Goal: Check status

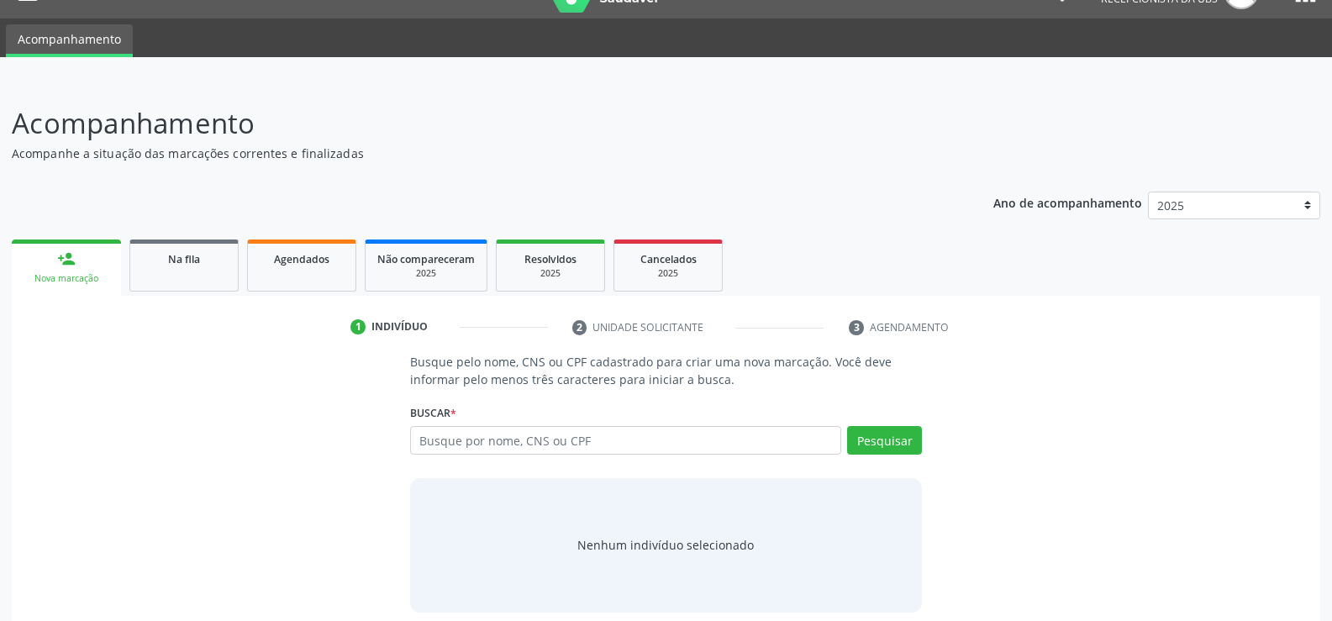
scroll to position [50, 0]
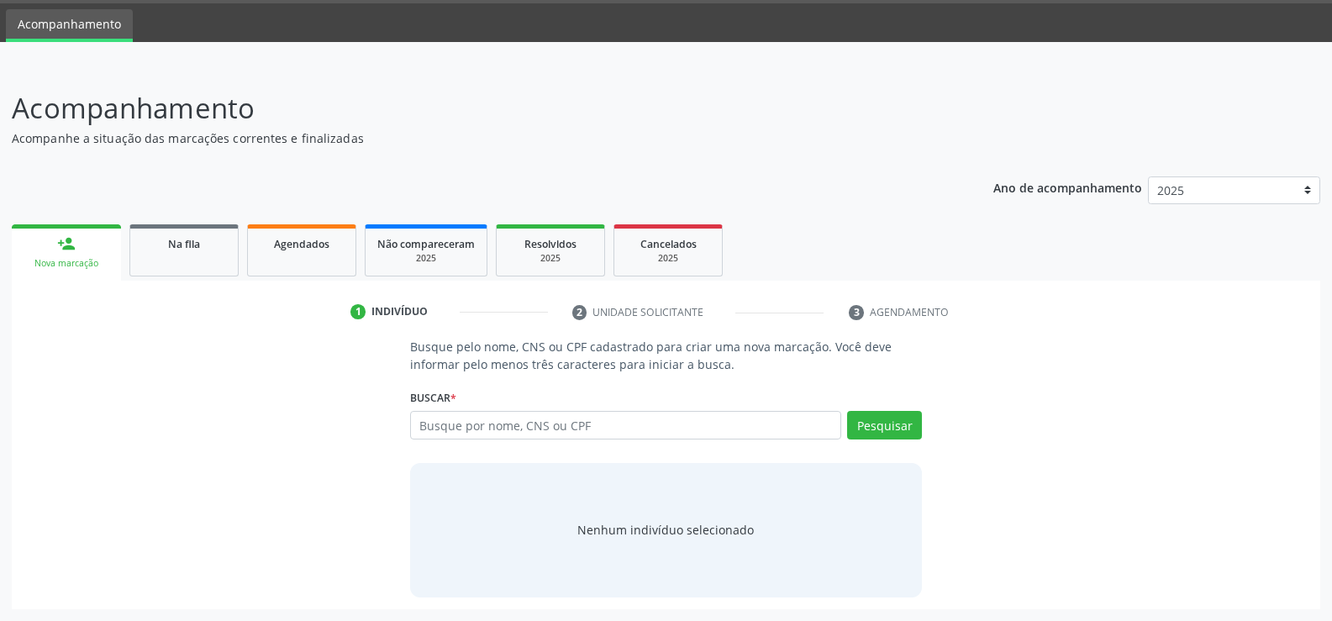
click at [679, 422] on input "text" at bounding box center [625, 425] width 431 height 29
type input "99515016487"
click at [886, 417] on button "Pesquisar" at bounding box center [884, 425] width 75 height 29
click at [65, 253] on link "person_add Nova marcação" at bounding box center [66, 252] width 109 height 56
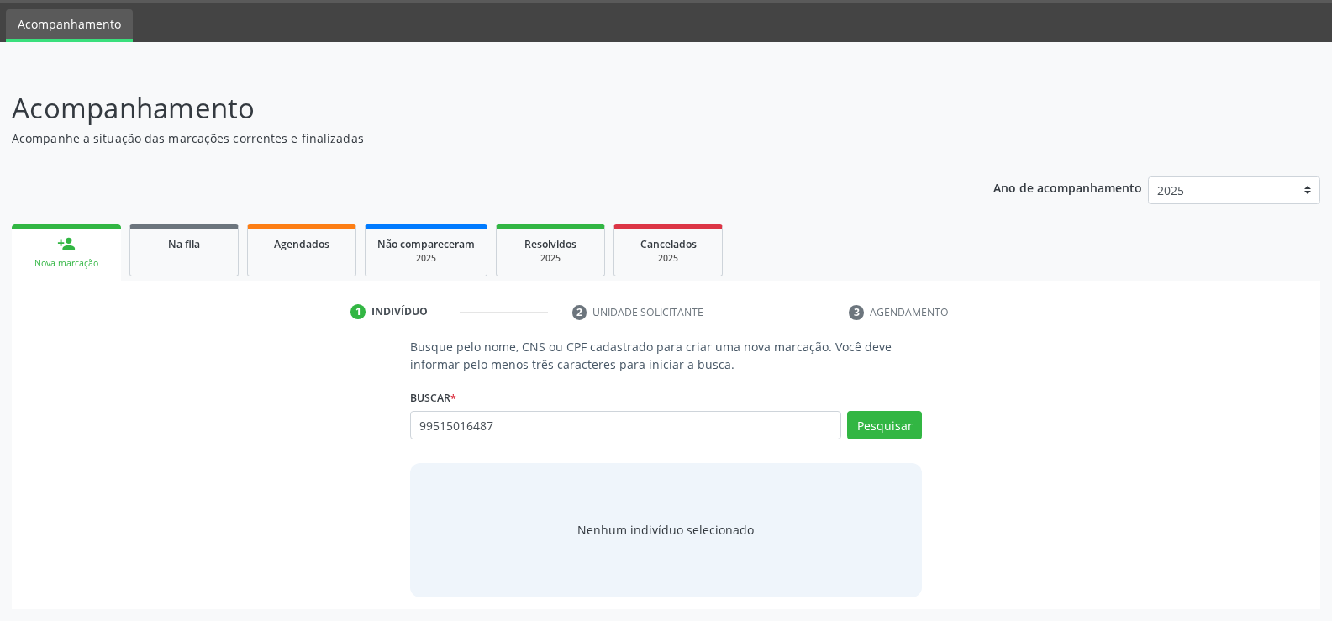
click at [65, 253] on link "person_add Nova marcação" at bounding box center [66, 252] width 109 height 56
click at [87, 24] on link "Acompanhamento" at bounding box center [69, 25] width 127 height 33
drag, startPoint x: 345, startPoint y: 88, endPoint x: 280, endPoint y: 387, distance: 305.5
click at [280, 387] on div "Busque pelo nome, CNS ou CPF cadastrado para criar uma nova marcação. Você deve…" at bounding box center [666, 467] width 1285 height 259
click at [507, 430] on input "99515016487" at bounding box center [625, 425] width 431 height 29
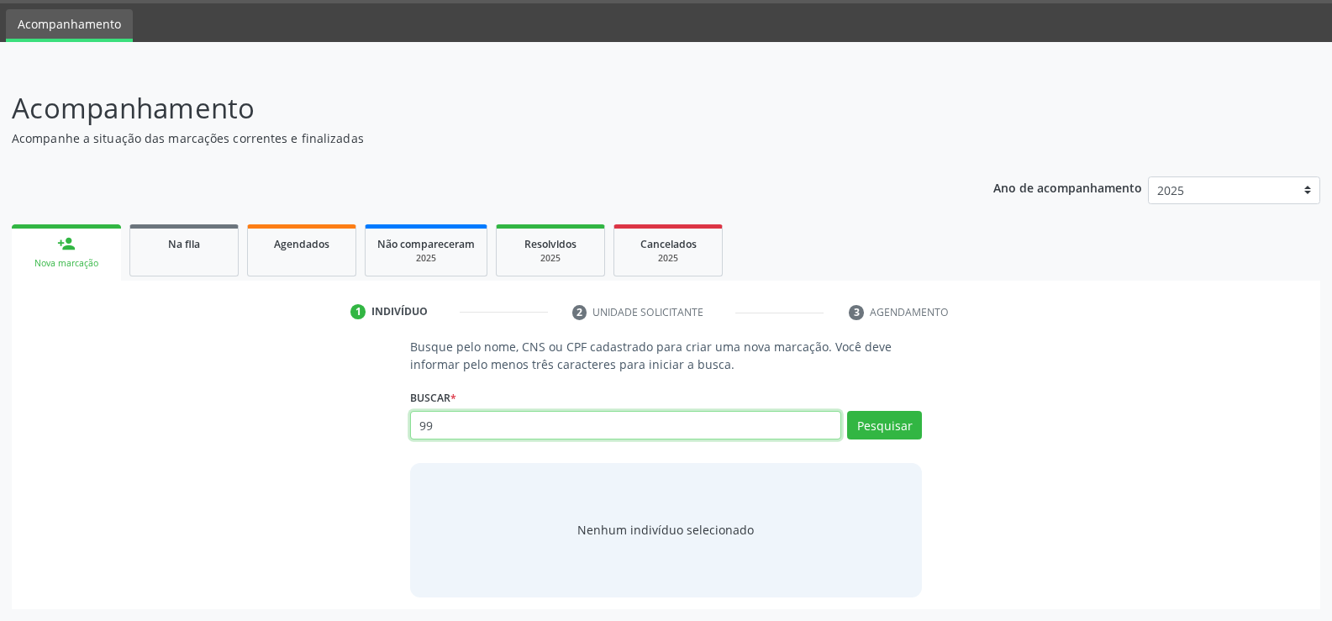
type input "9"
